Goal: Task Accomplishment & Management: Use online tool/utility

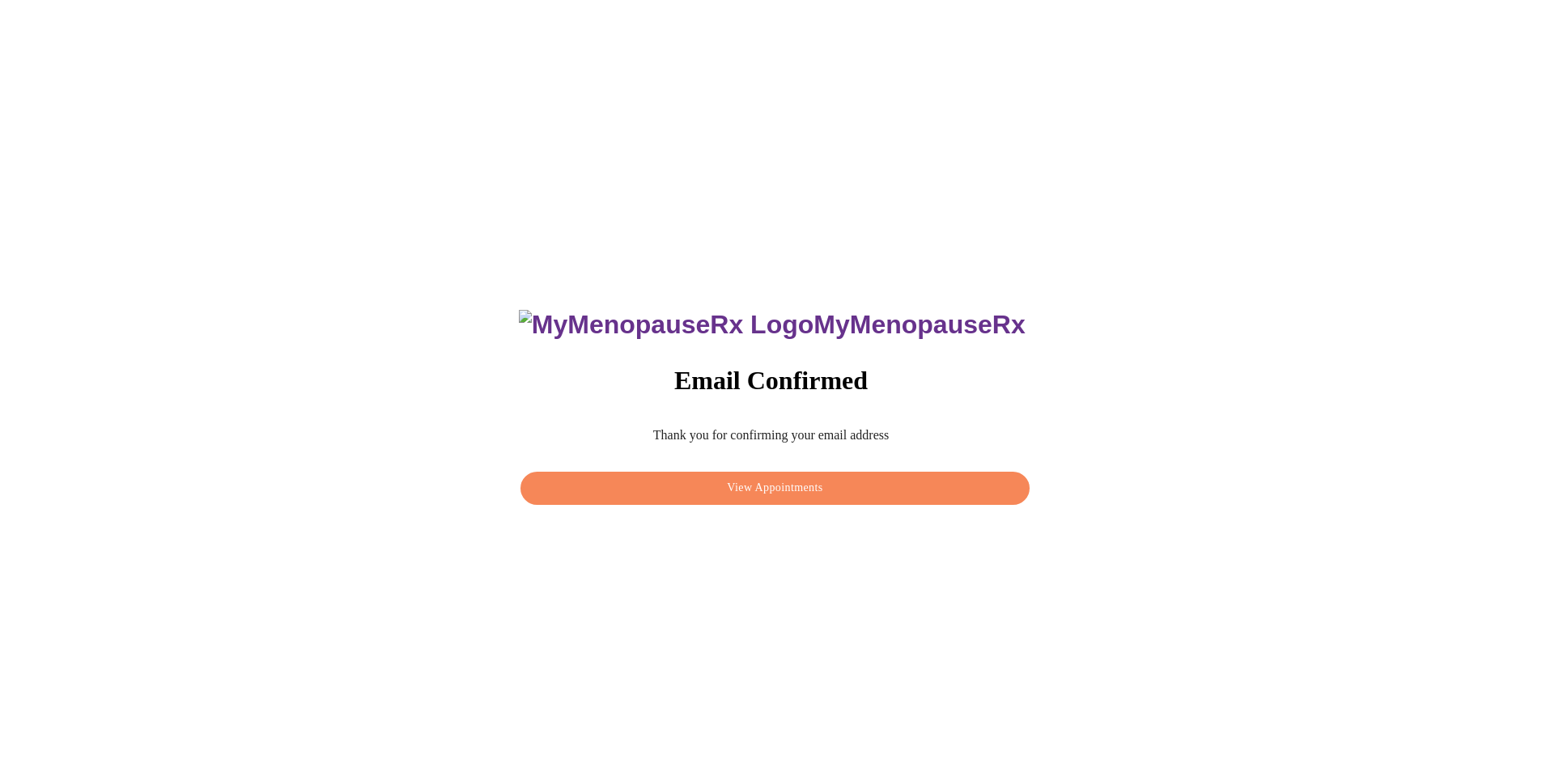
click at [778, 484] on span "View Appointments" at bounding box center [775, 488] width 471 height 20
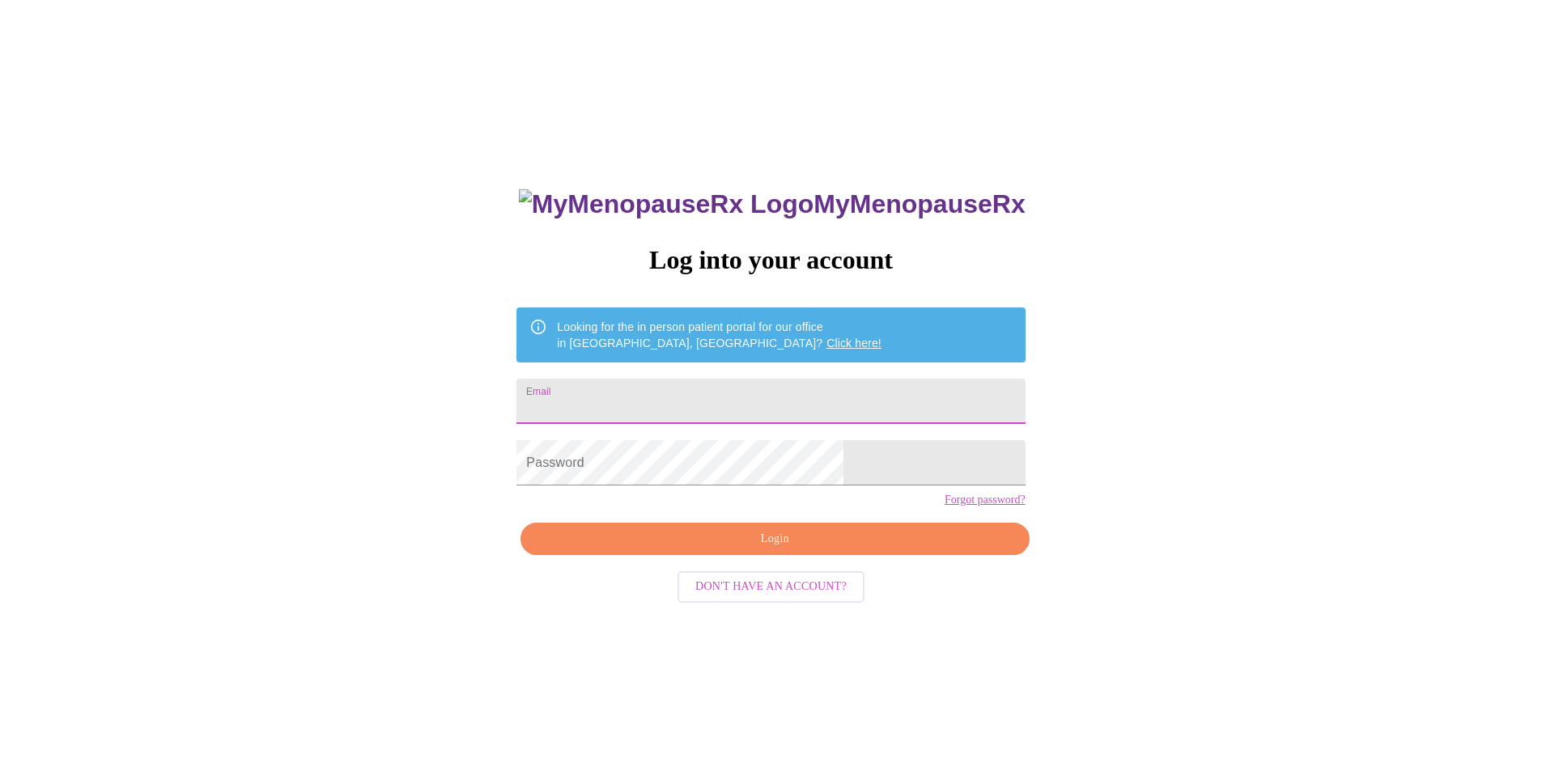
click at [678, 393] on input "Email" at bounding box center [771, 401] width 509 height 45
type input "[EMAIL_ADDRESS][DOMAIN_NAME]"
click at [797, 549] on span "Login" at bounding box center [775, 539] width 471 height 20
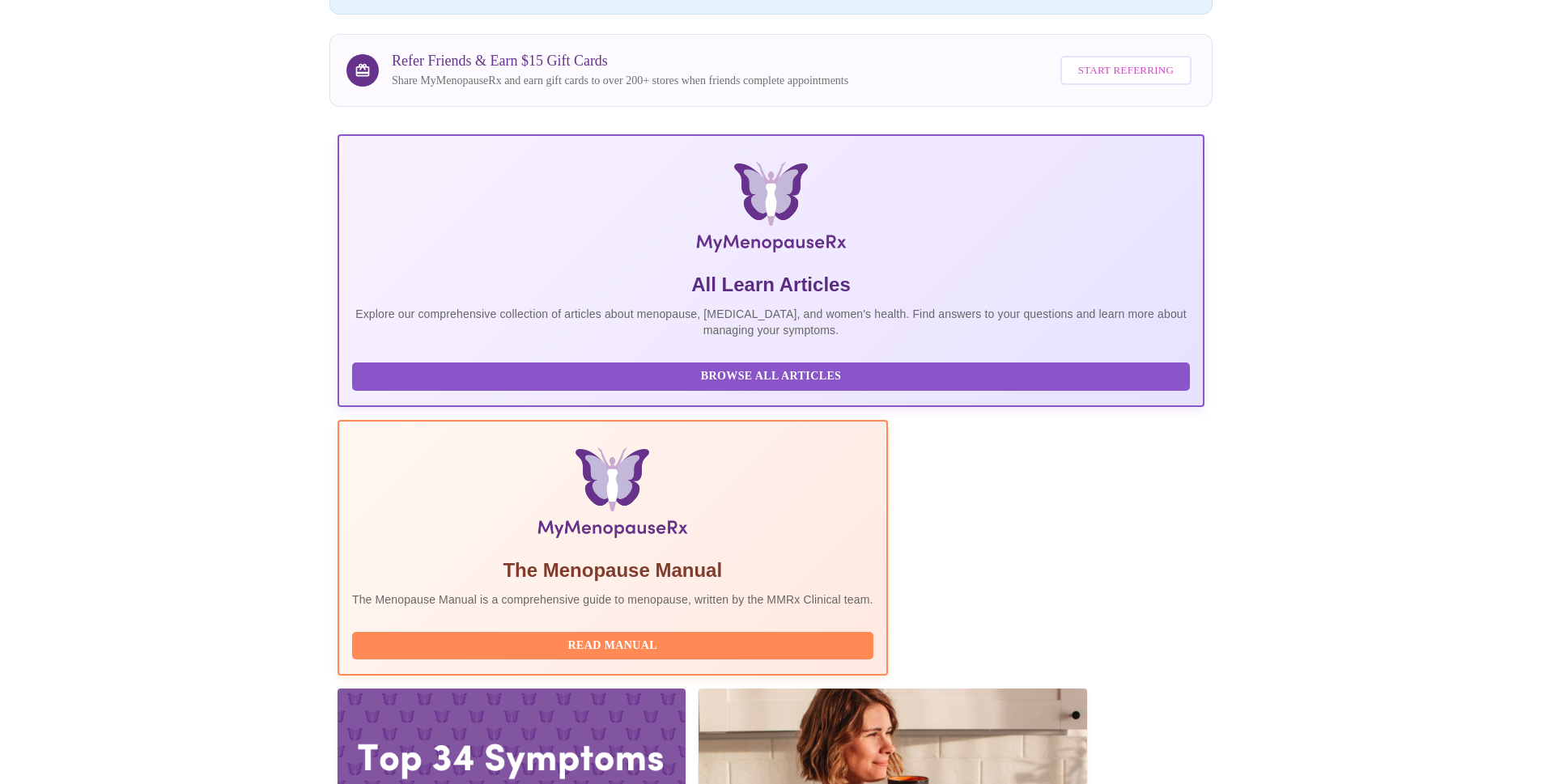
scroll to position [186, 0]
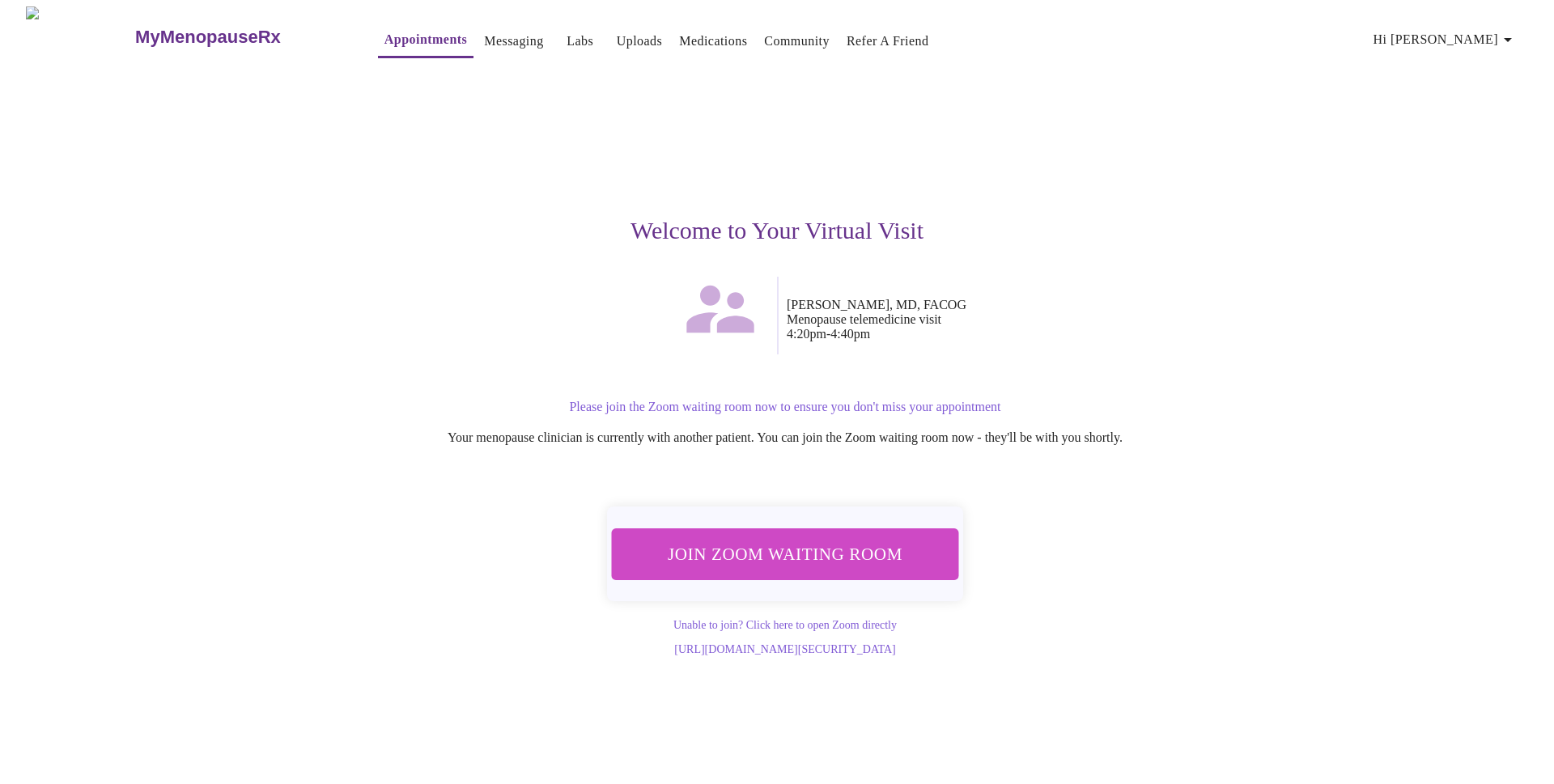
click at [760, 555] on span "Join Zoom Waiting Room" at bounding box center [785, 554] width 305 height 30
